Goal: Task Accomplishment & Management: Complete application form

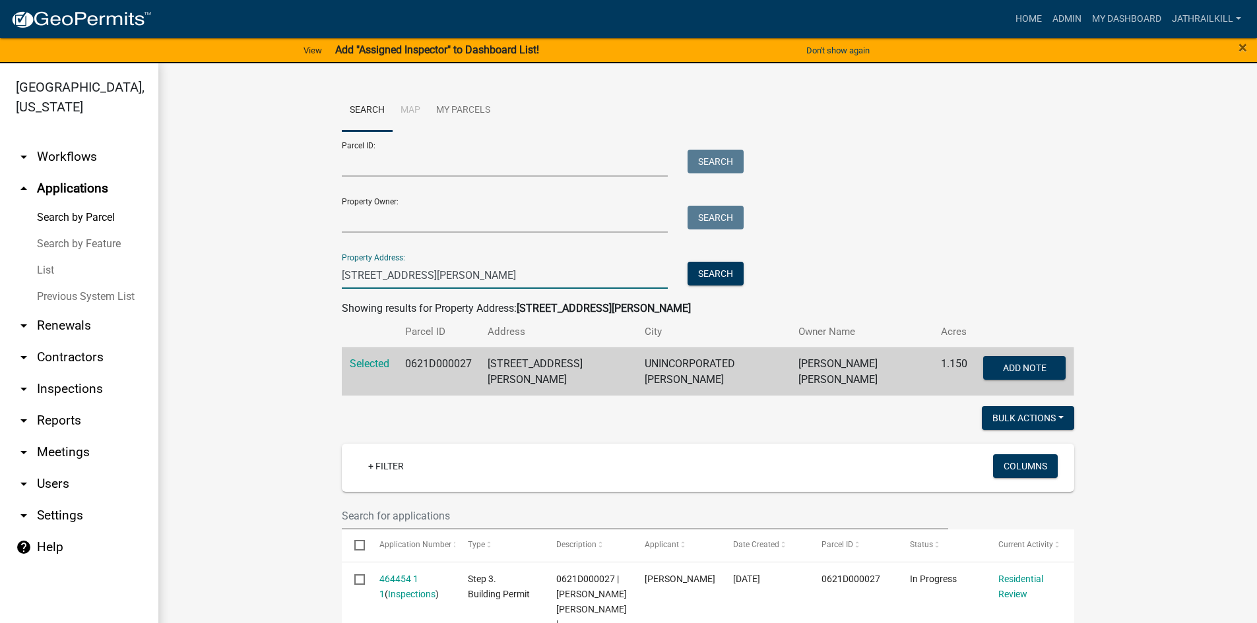
click at [470, 278] on input "[STREET_ADDRESS][PERSON_NAME]" at bounding box center [505, 275] width 327 height 27
type input "1"
click at [61, 141] on link "arrow_drop_down Workflows" at bounding box center [79, 157] width 158 height 32
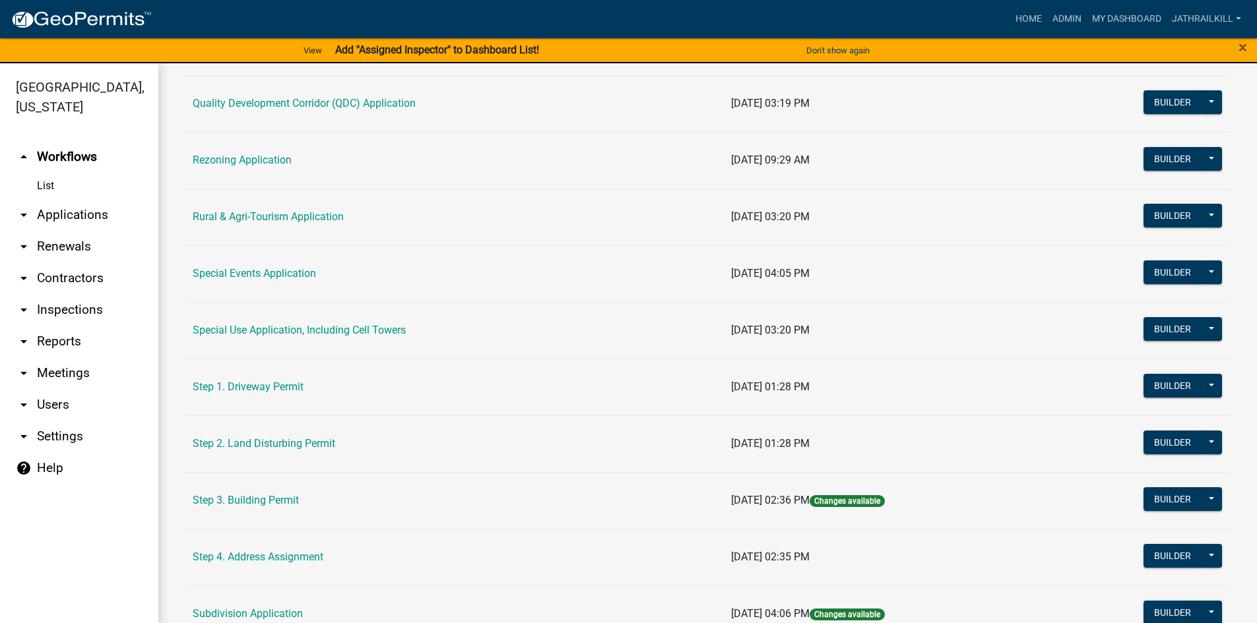
scroll to position [616, 0]
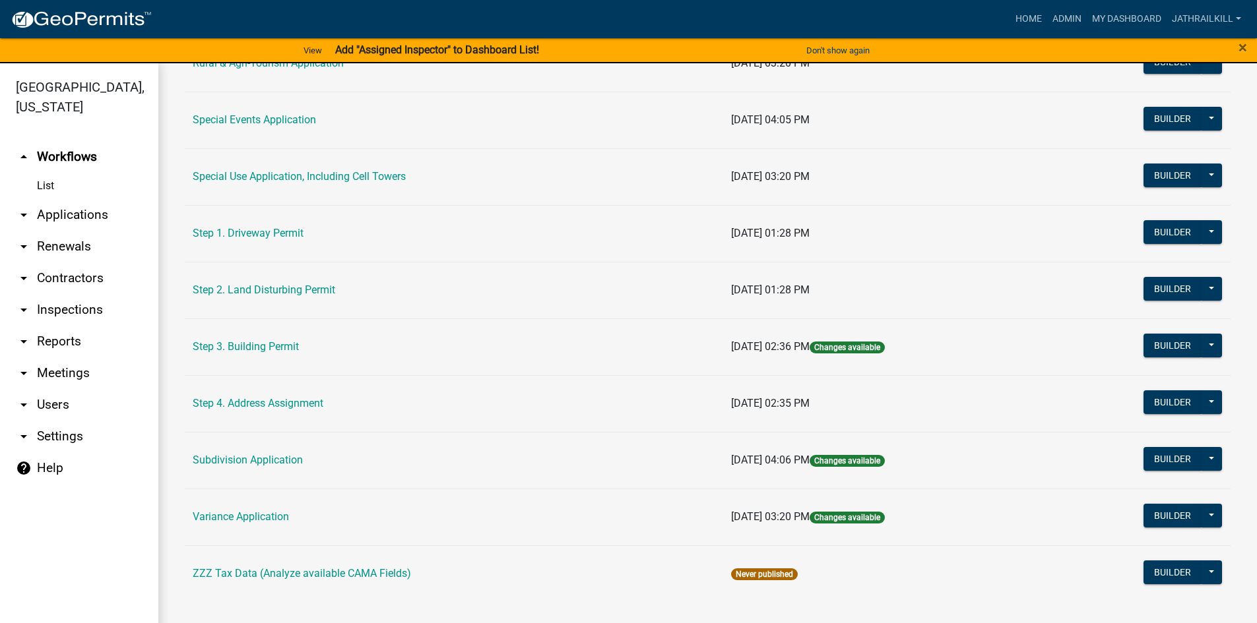
click at [287, 281] on td "Step 2. Land Disturbing Permit" at bounding box center [454, 290] width 538 height 57
click at [286, 286] on link "Step 2. Land Disturbing Permit" at bounding box center [264, 290] width 142 height 13
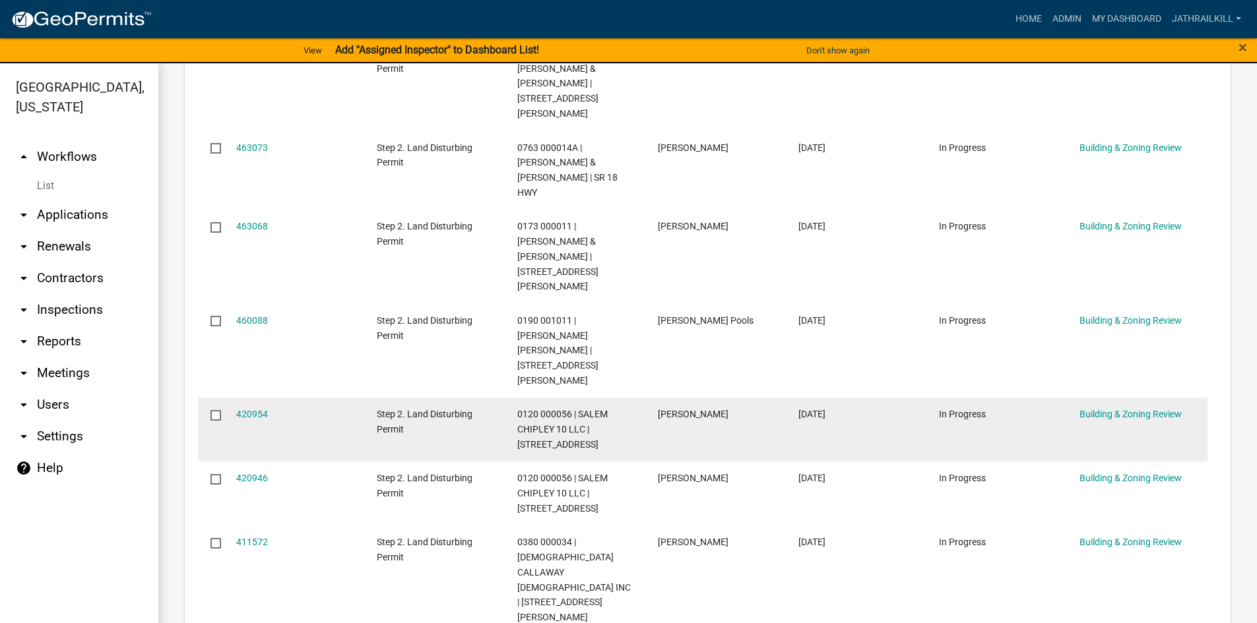
scroll to position [396, 0]
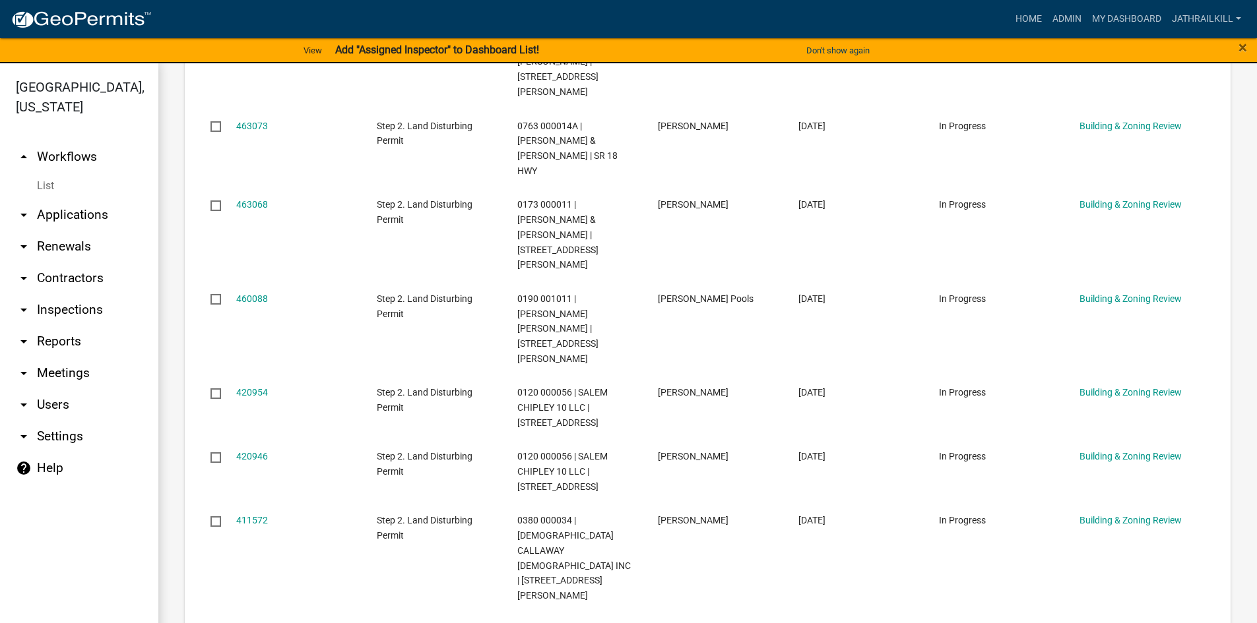
click at [93, 231] on link "arrow_drop_down Renewals" at bounding box center [79, 247] width 158 height 32
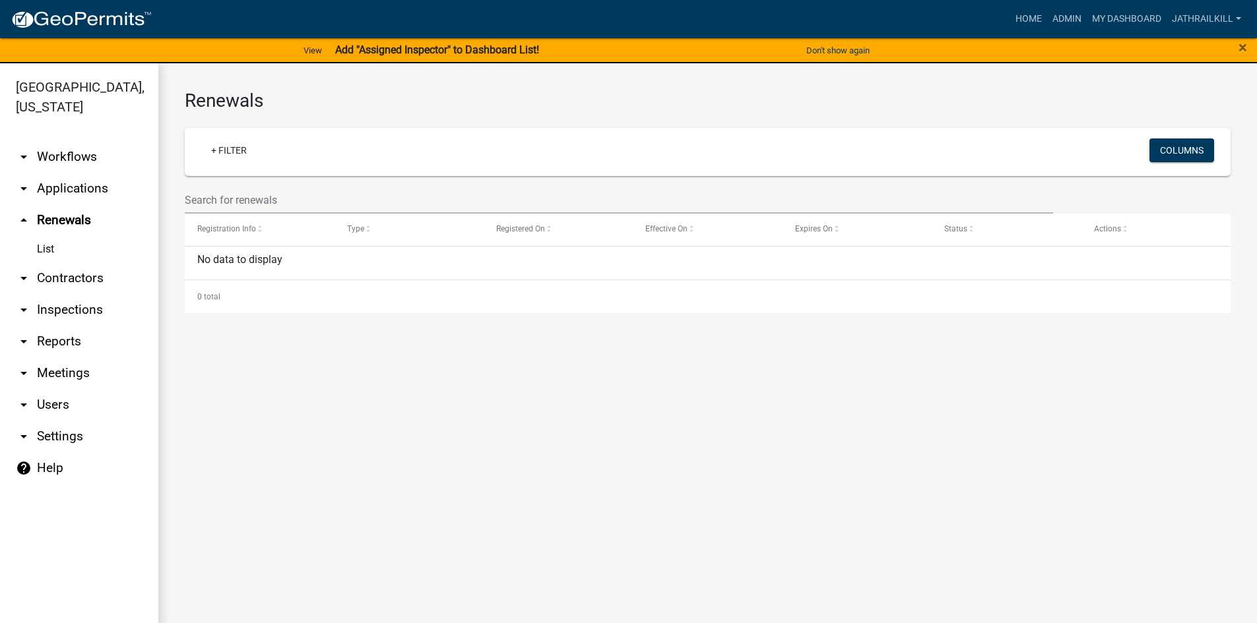
click at [85, 173] on link "arrow_drop_down Applications" at bounding box center [79, 189] width 158 height 32
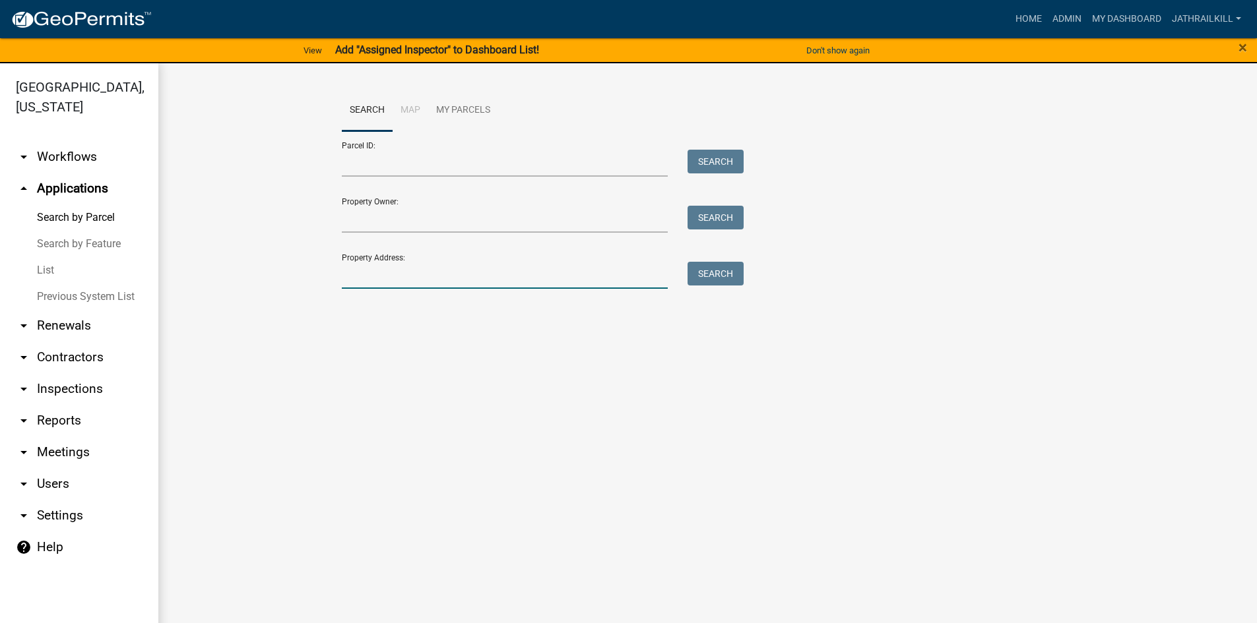
click at [410, 274] on input "Property Address:" at bounding box center [505, 275] width 327 height 27
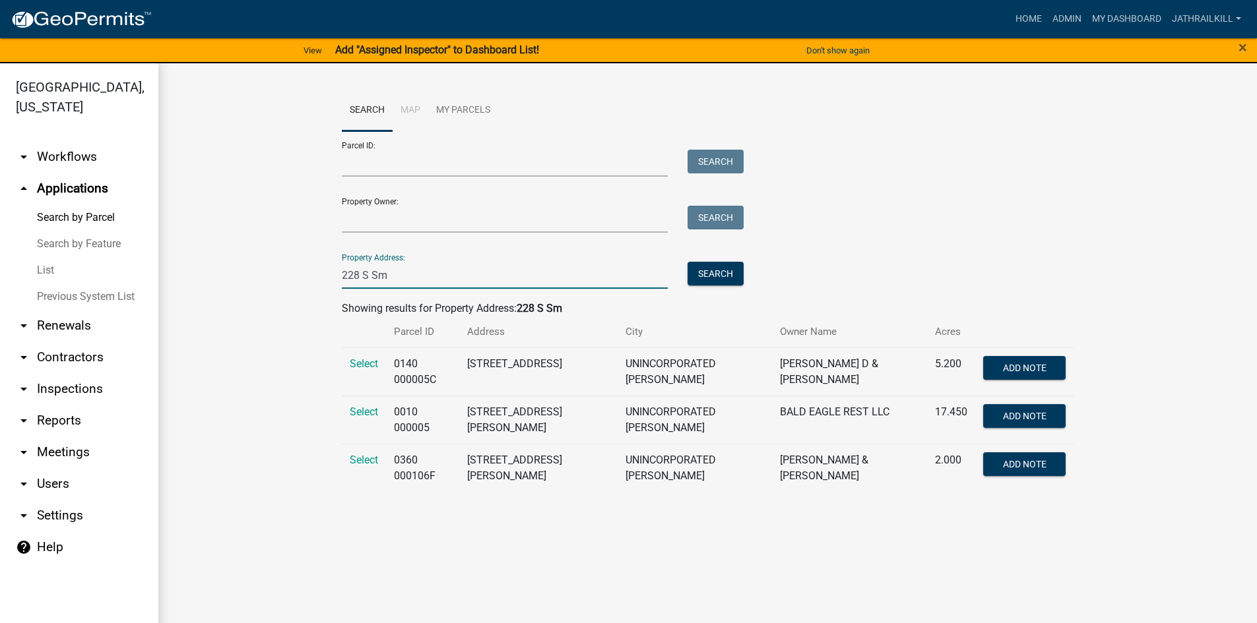
type input "228 S Sm"
click at [376, 463] on td "Select" at bounding box center [364, 468] width 44 height 48
click at [375, 462] on span "Select" at bounding box center [364, 460] width 28 height 13
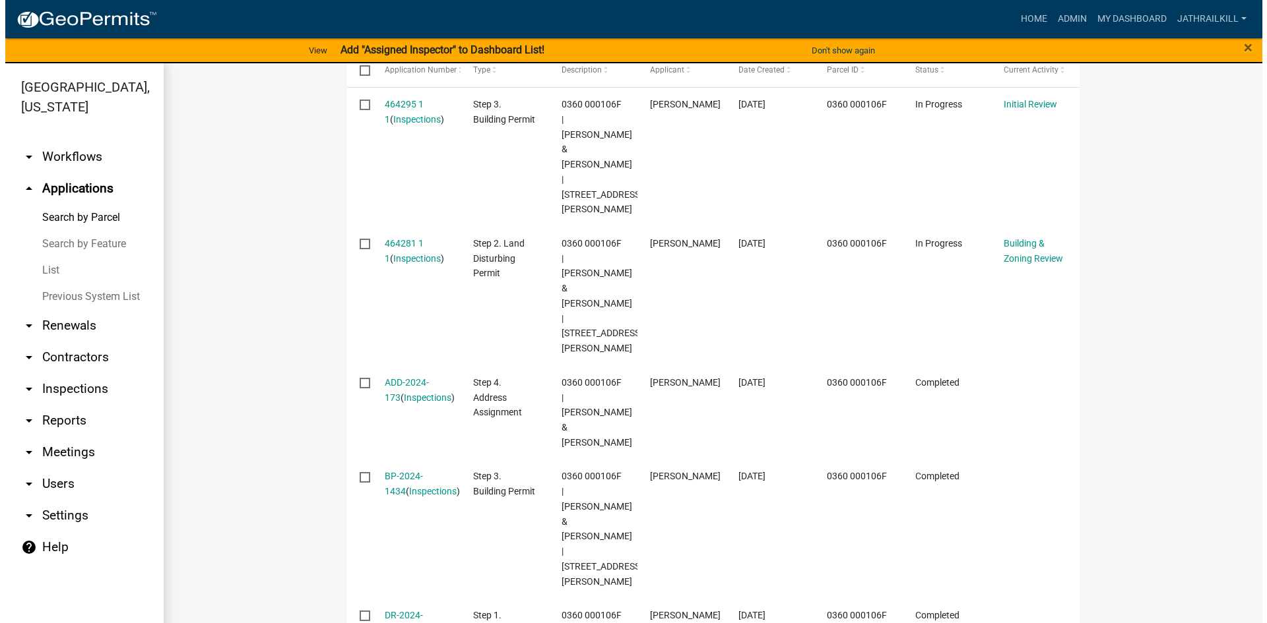
scroll to position [484, 0]
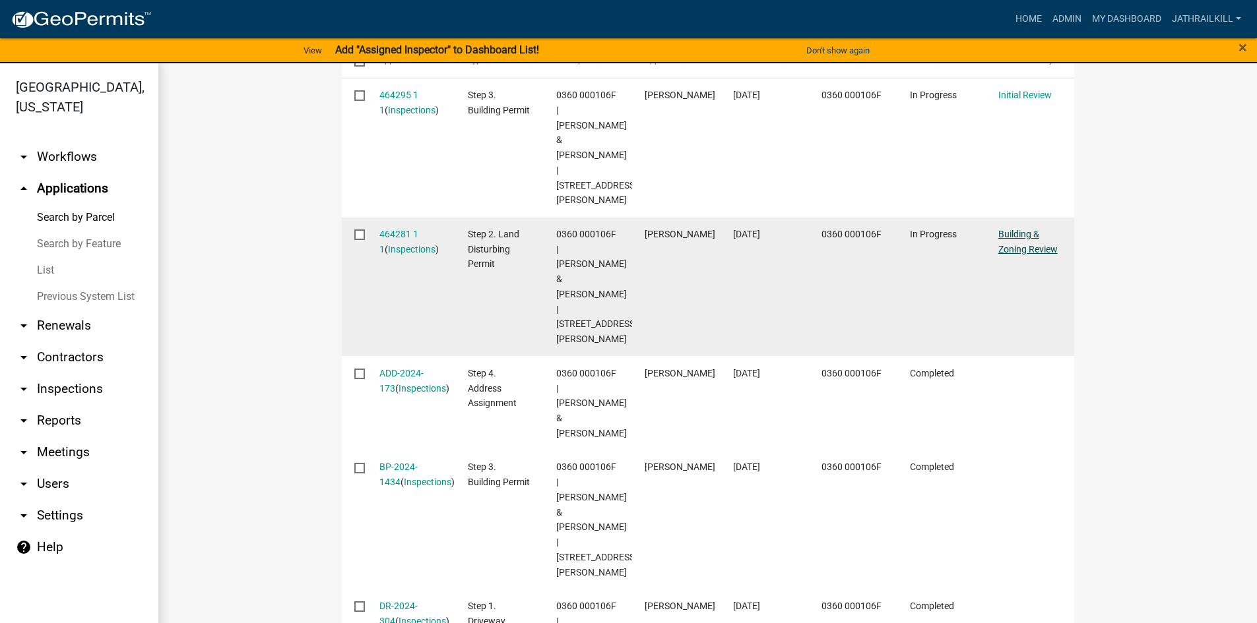
click at [1008, 229] on link "Building & Zoning Review" at bounding box center [1027, 242] width 59 height 26
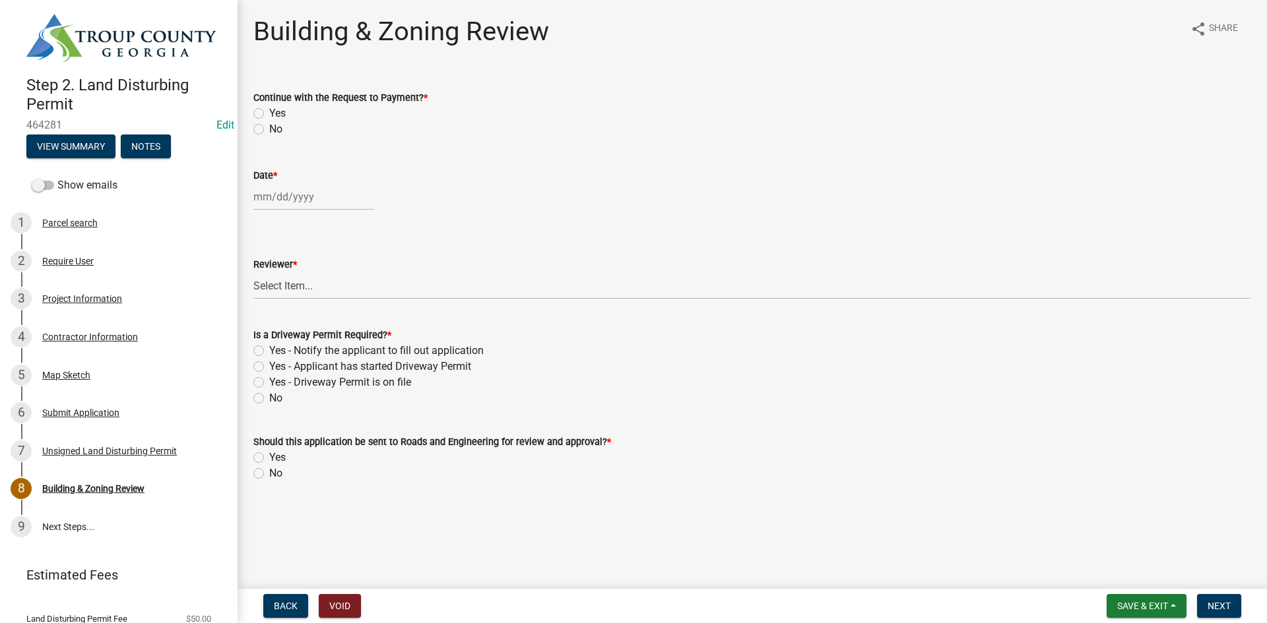
click at [269, 113] on label "Yes" at bounding box center [277, 114] width 16 height 16
click at [269, 113] on input "Yes" at bounding box center [273, 110] width 9 height 9
radio input "true"
select select "8"
select select "2025"
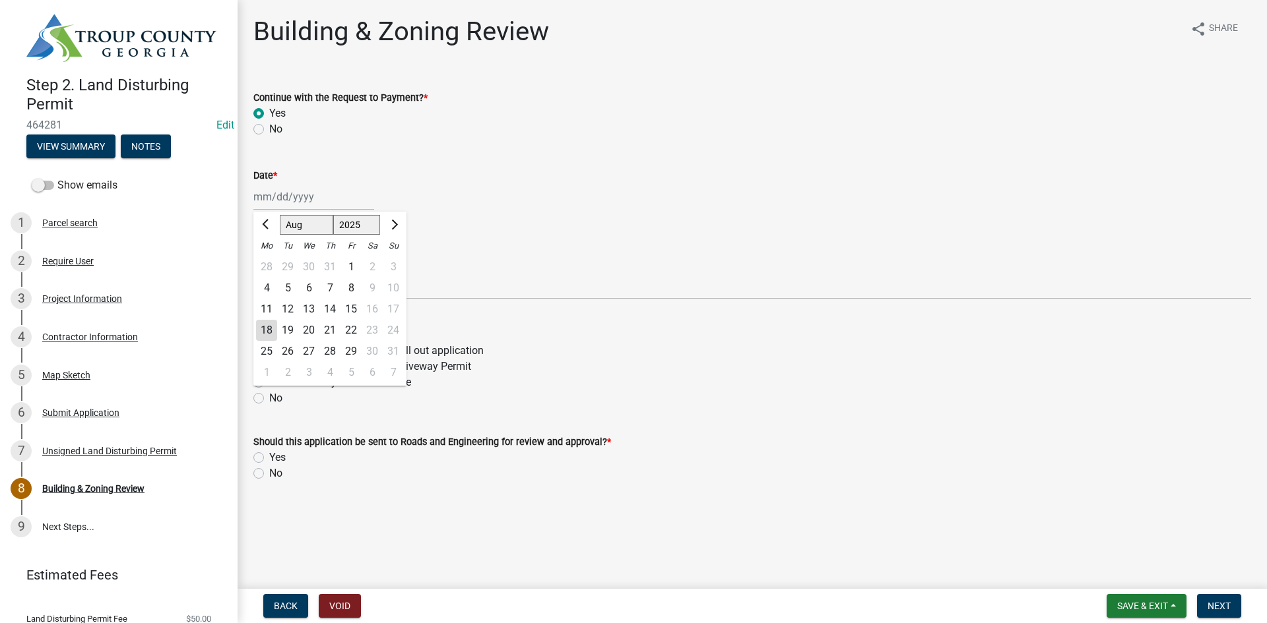
click at [286, 208] on div "[PERSON_NAME] Feb Mar Apr [PERSON_NAME][DATE] Oct Nov [DATE] 1526 1527 1528 152…" at bounding box center [313, 196] width 121 height 27
click at [264, 328] on div "18" at bounding box center [266, 330] width 21 height 21
type input "[DATE]"
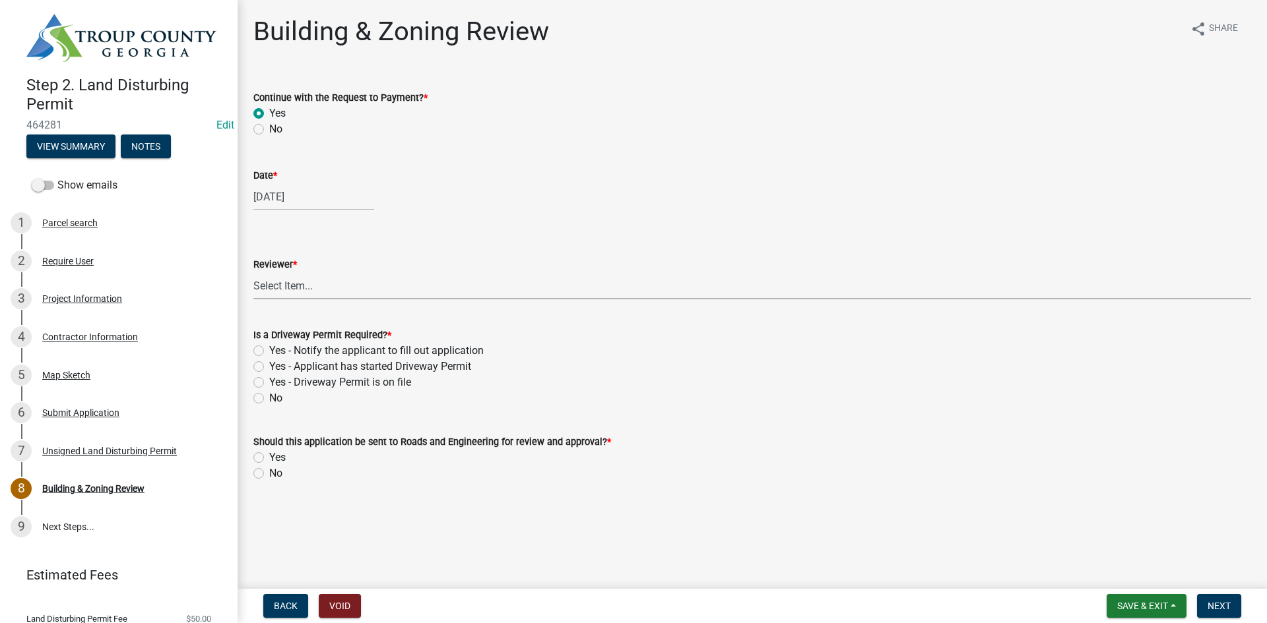
click at [259, 287] on select "Select Item... [PERSON_NAME] [PERSON_NAME] [PERSON_NAME] [PERSON_NAME] [PERSON_…" at bounding box center [751, 285] width 997 height 27
click at [253, 272] on select "Select Item... [PERSON_NAME] [PERSON_NAME] [PERSON_NAME] [PERSON_NAME] [PERSON_…" at bounding box center [751, 285] width 997 height 27
select select "66ea0911-b6de-4b18-a15f-eb653539a3e3"
click at [269, 398] on label "No" at bounding box center [275, 399] width 13 height 16
click at [269, 398] on input "No" at bounding box center [273, 395] width 9 height 9
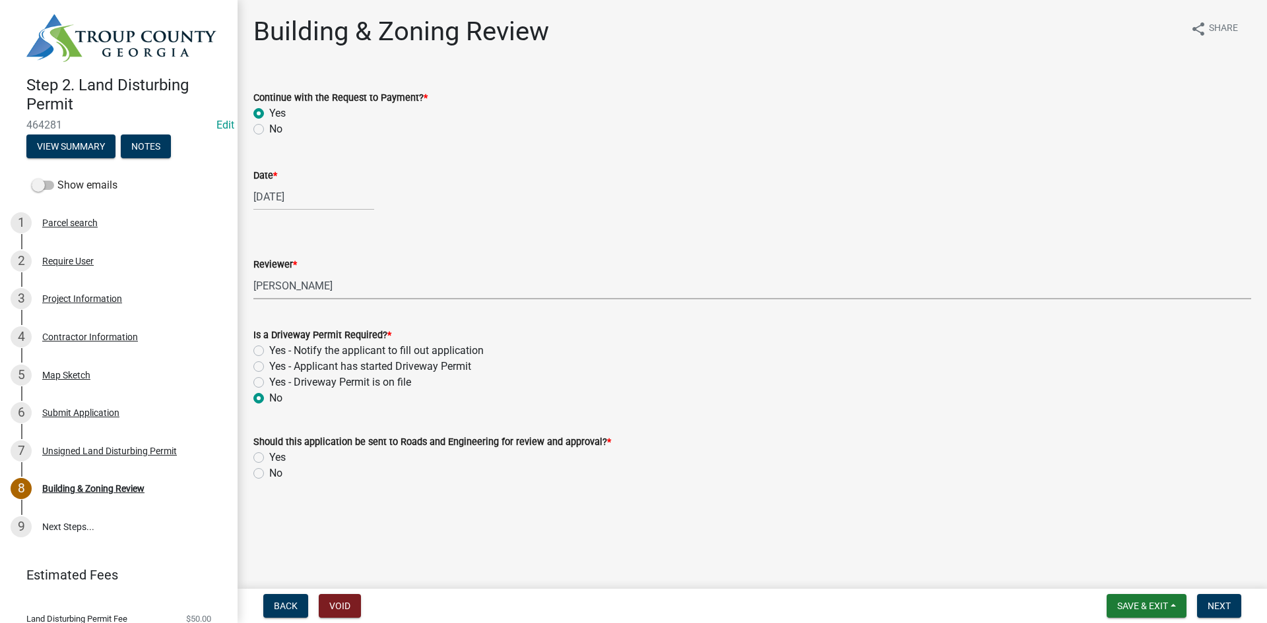
radio input "true"
drag, startPoint x: 257, startPoint y: 457, endPoint x: 286, endPoint y: 465, distance: 30.9
click at [269, 457] on label "Yes" at bounding box center [277, 458] width 16 height 16
click at [269, 457] on input "Yes" at bounding box center [273, 454] width 9 height 9
radio input "true"
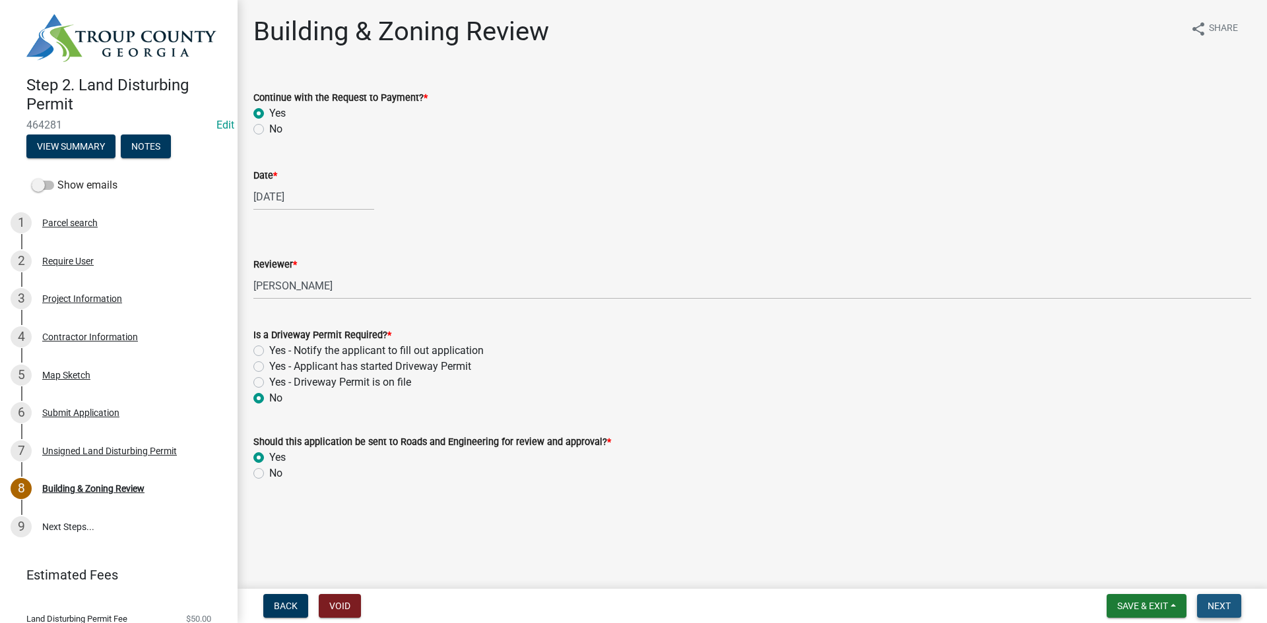
click at [1227, 606] on span "Next" at bounding box center [1218, 606] width 23 height 11
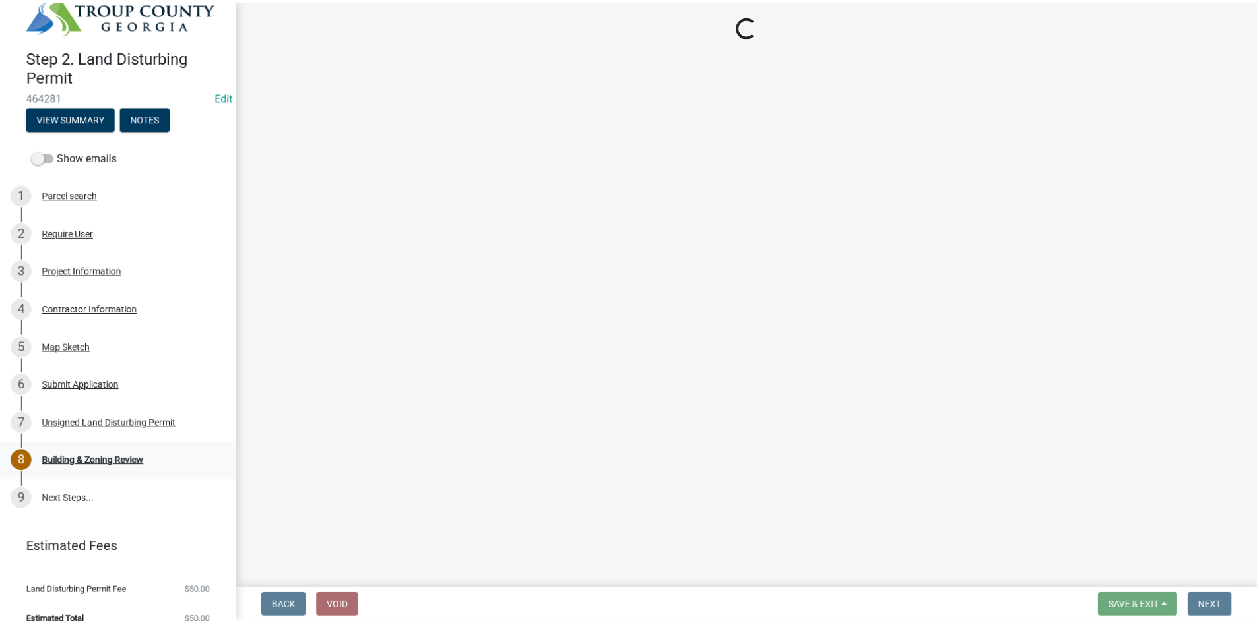
scroll to position [43, 0]
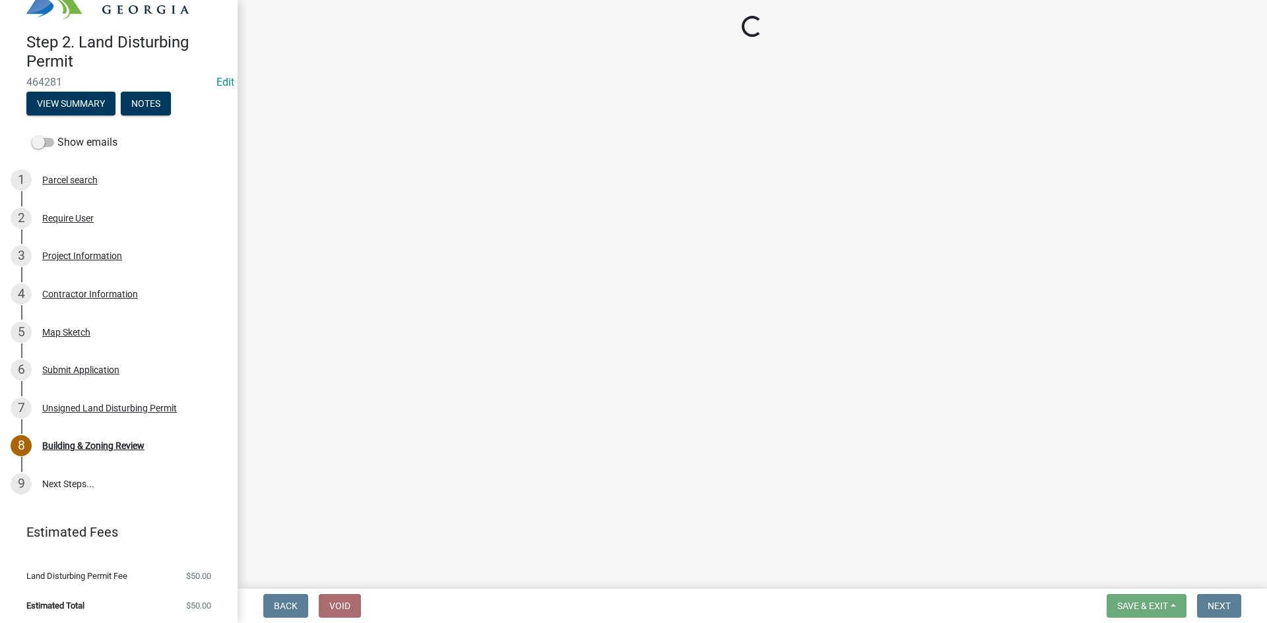
select select "3: 3"
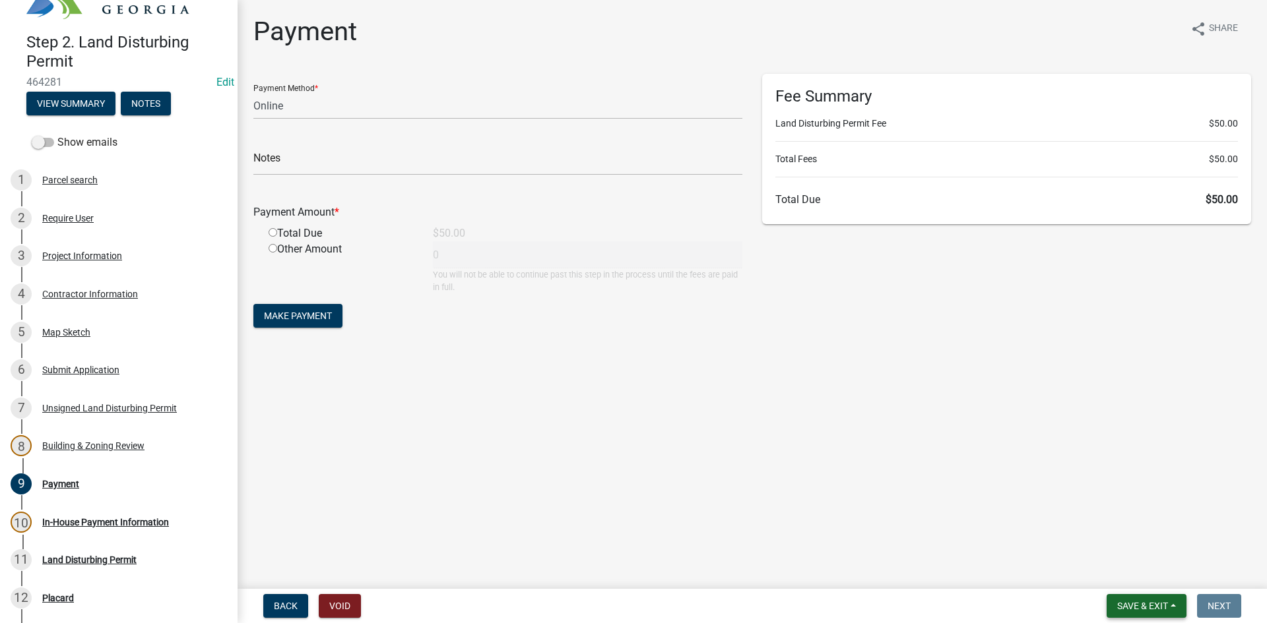
click at [1132, 604] on span "Save & Exit" at bounding box center [1142, 606] width 51 height 11
click at [1125, 569] on button "Save & Exit" at bounding box center [1134, 572] width 106 height 32
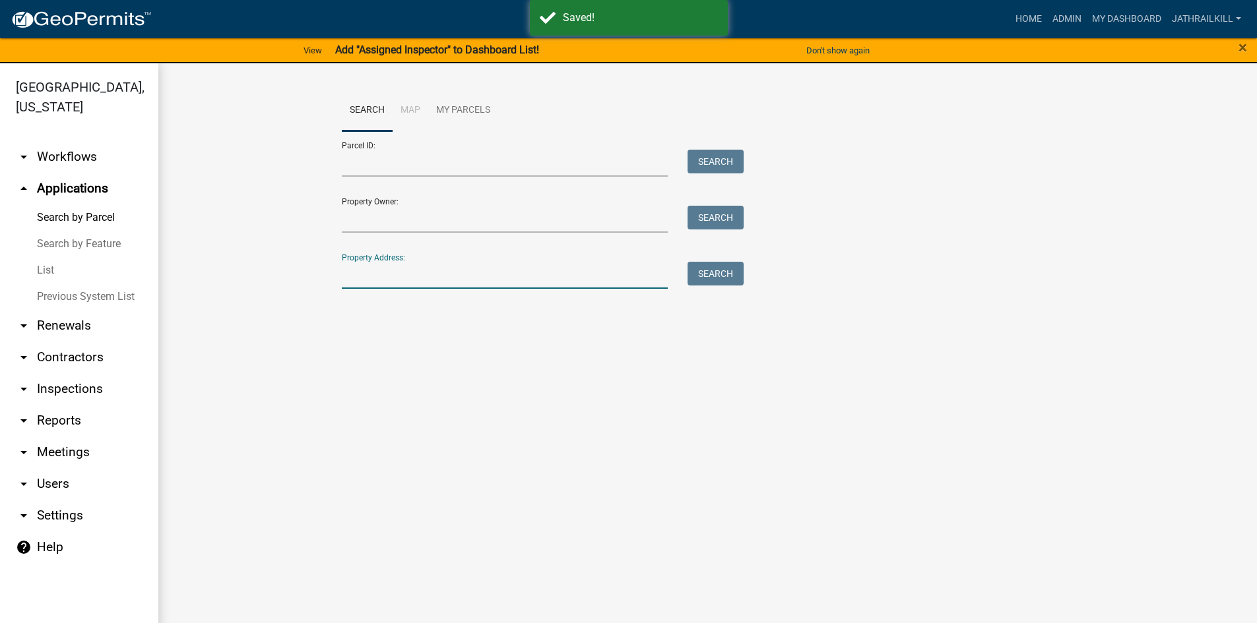
click at [460, 270] on input "Property Address:" at bounding box center [505, 275] width 327 height 27
click at [85, 141] on link "arrow_drop_down Workflows" at bounding box center [79, 157] width 158 height 32
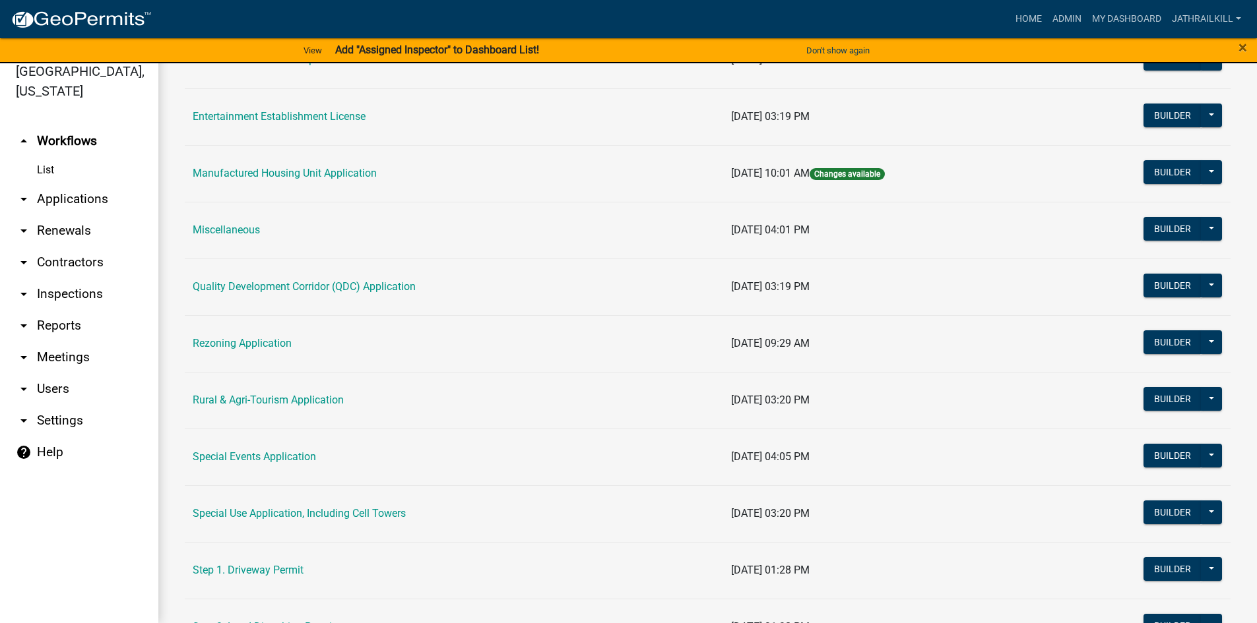
scroll to position [286, 0]
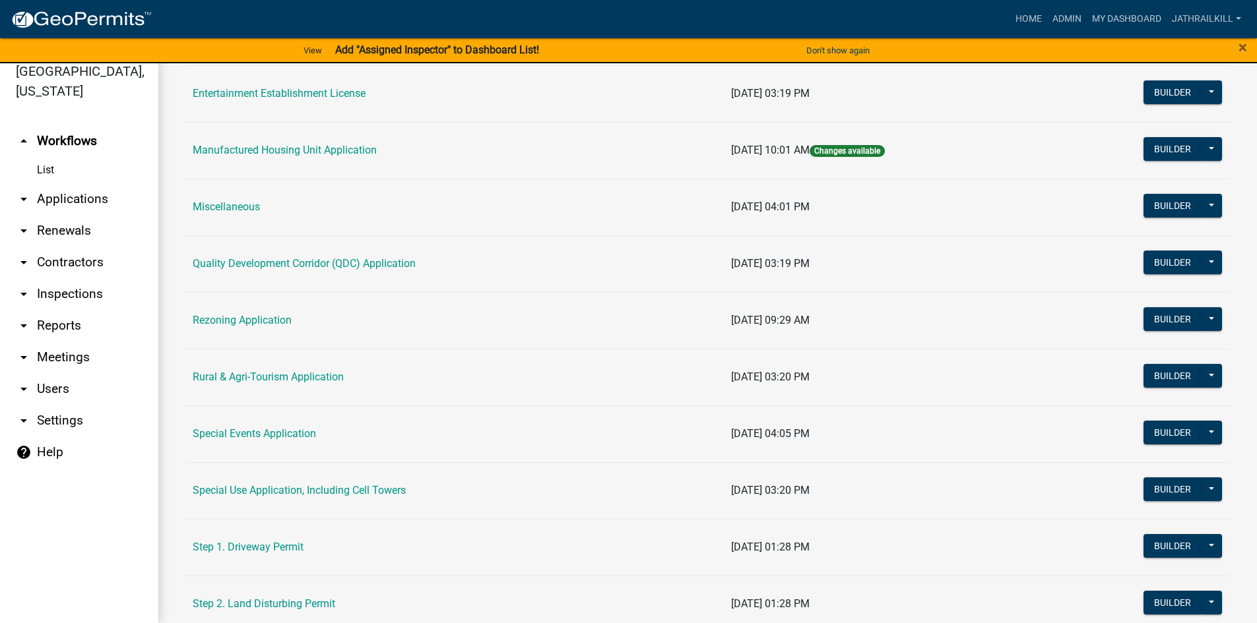
click at [292, 596] on td "Step 2. Land Disturbing Permit" at bounding box center [454, 604] width 538 height 57
click at [294, 596] on td "Step 2. Land Disturbing Permit" at bounding box center [454, 604] width 538 height 57
click at [292, 606] on link "Step 2. Land Disturbing Permit" at bounding box center [264, 604] width 142 height 13
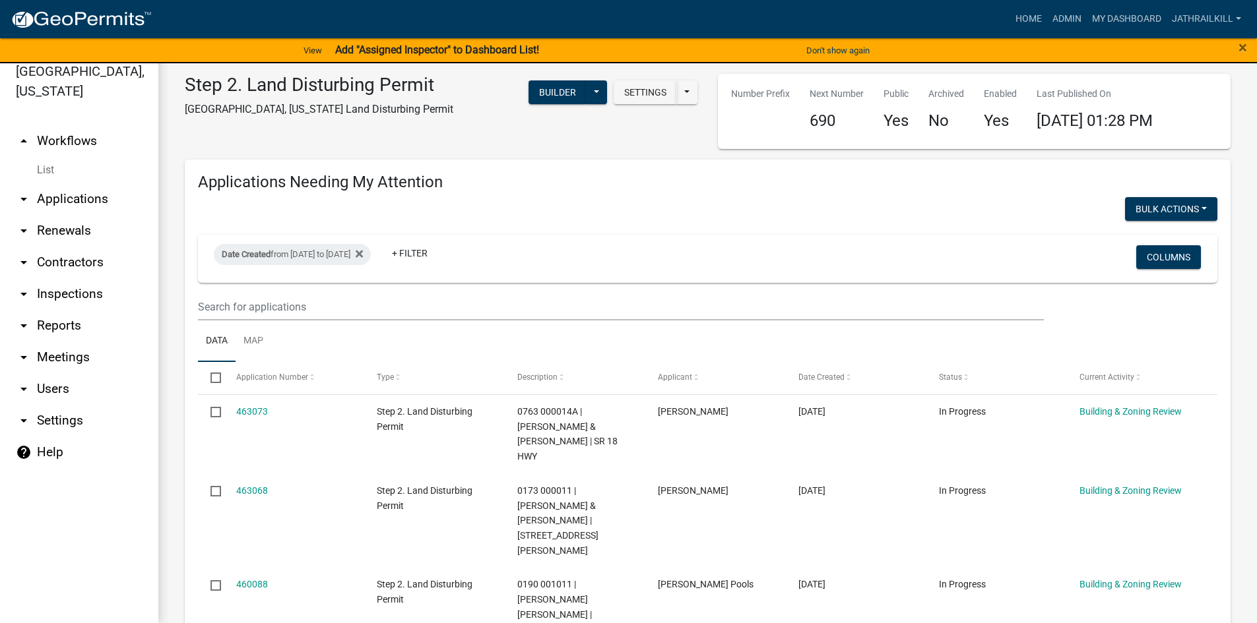
click at [36, 125] on link "arrow_drop_up Workflows" at bounding box center [79, 141] width 158 height 32
